Goal: Navigation & Orientation: Find specific page/section

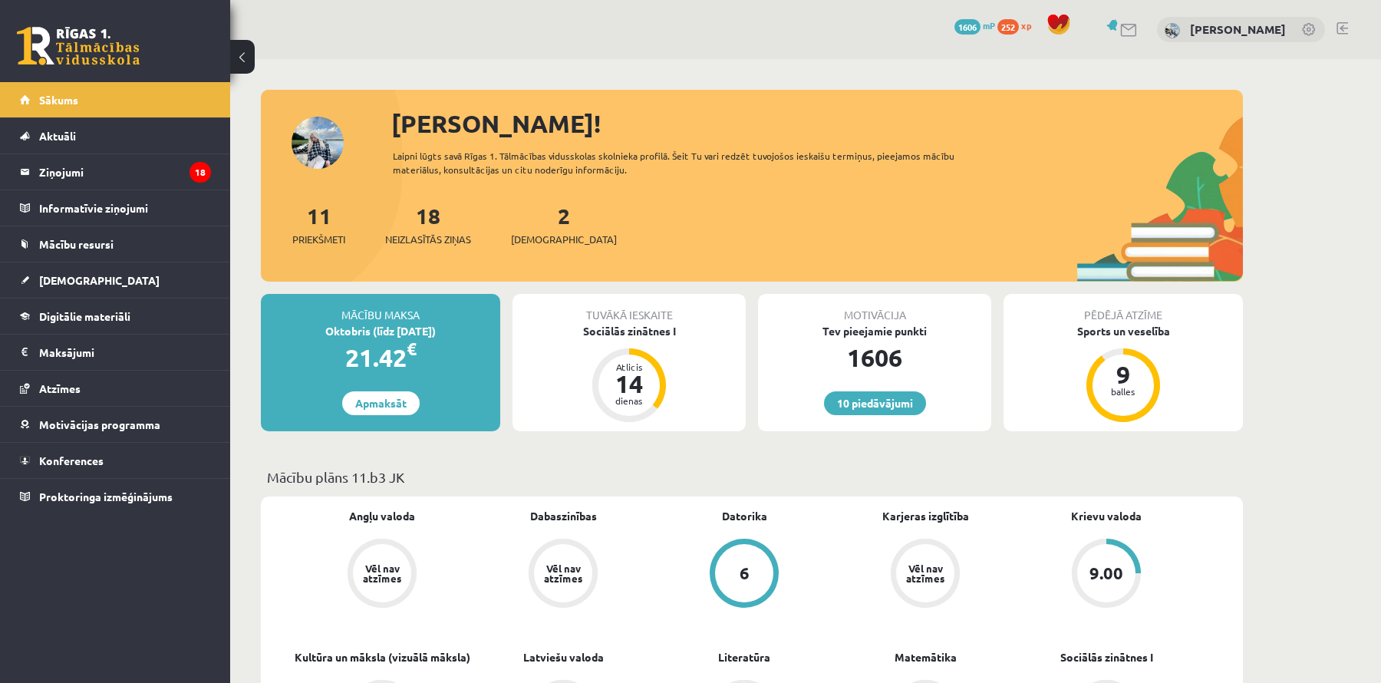
scroll to position [413, 0]
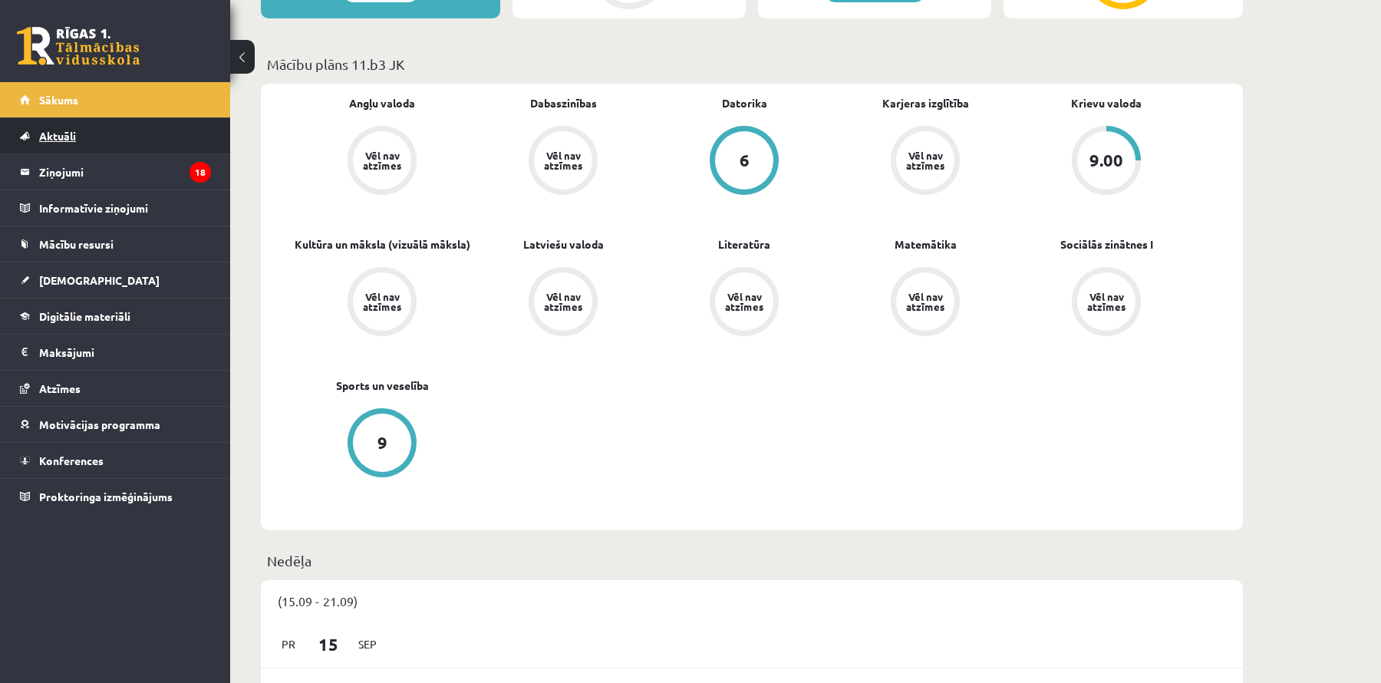
click at [51, 137] on span "Aktuāli" at bounding box center [57, 136] width 37 height 14
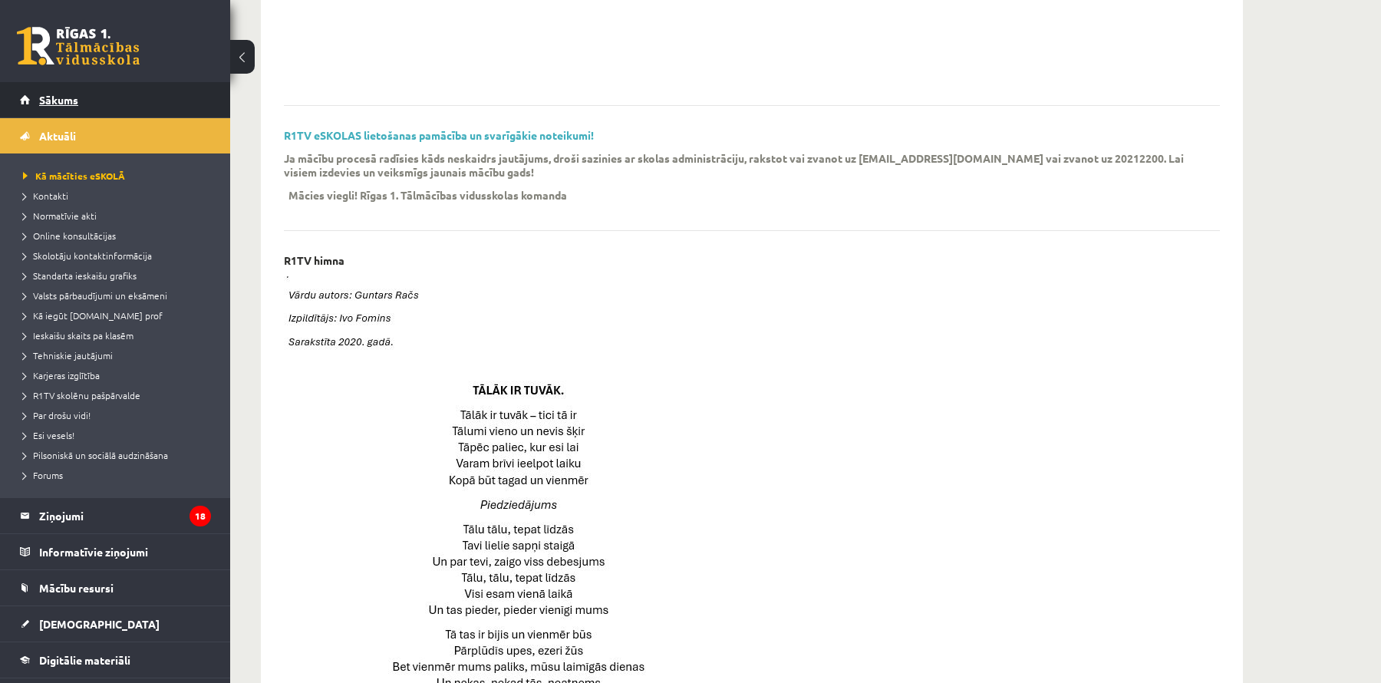
click at [51, 100] on span "Sākums" at bounding box center [58, 100] width 39 height 14
